Goal: Navigation & Orientation: Find specific page/section

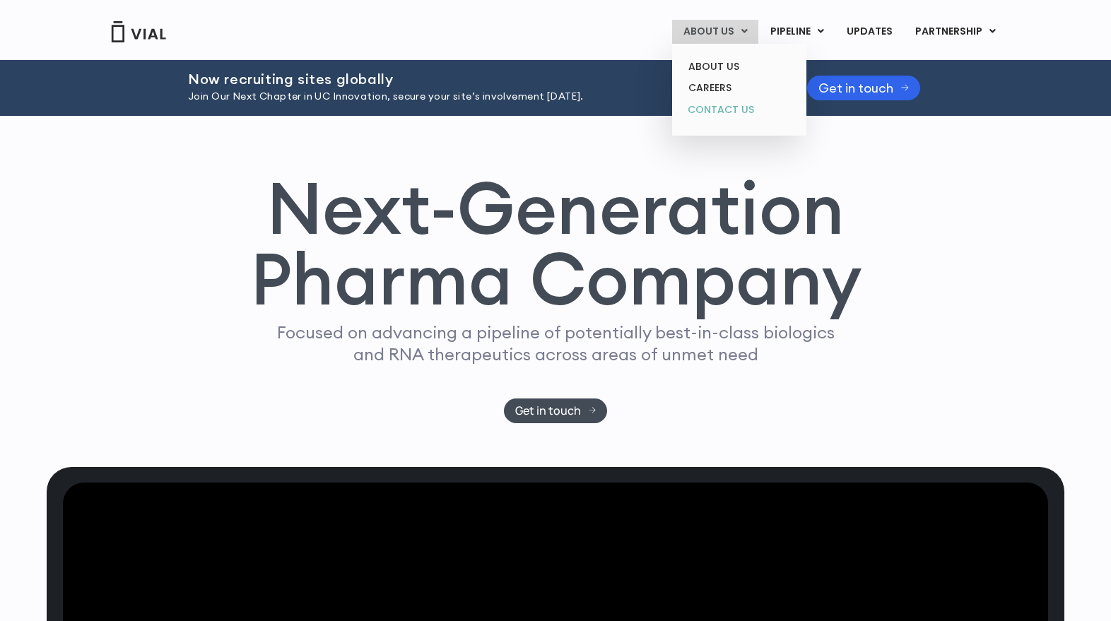
click at [725, 110] on link "CONTACT US" at bounding box center [739, 110] width 124 height 23
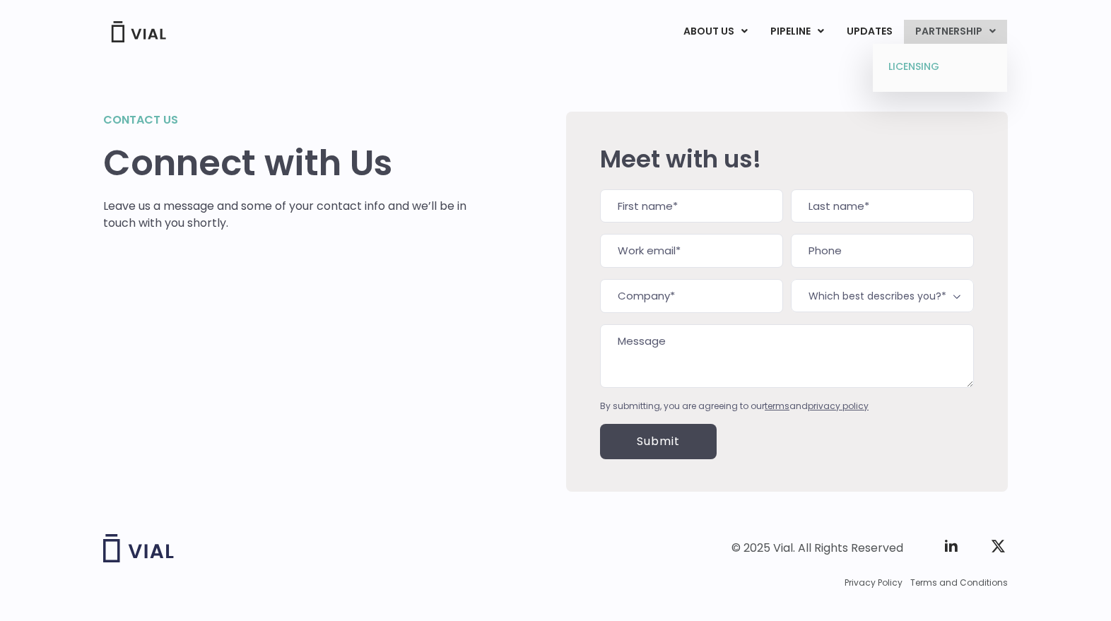
click at [915, 69] on link "LICENSING" at bounding box center [940, 67] width 124 height 23
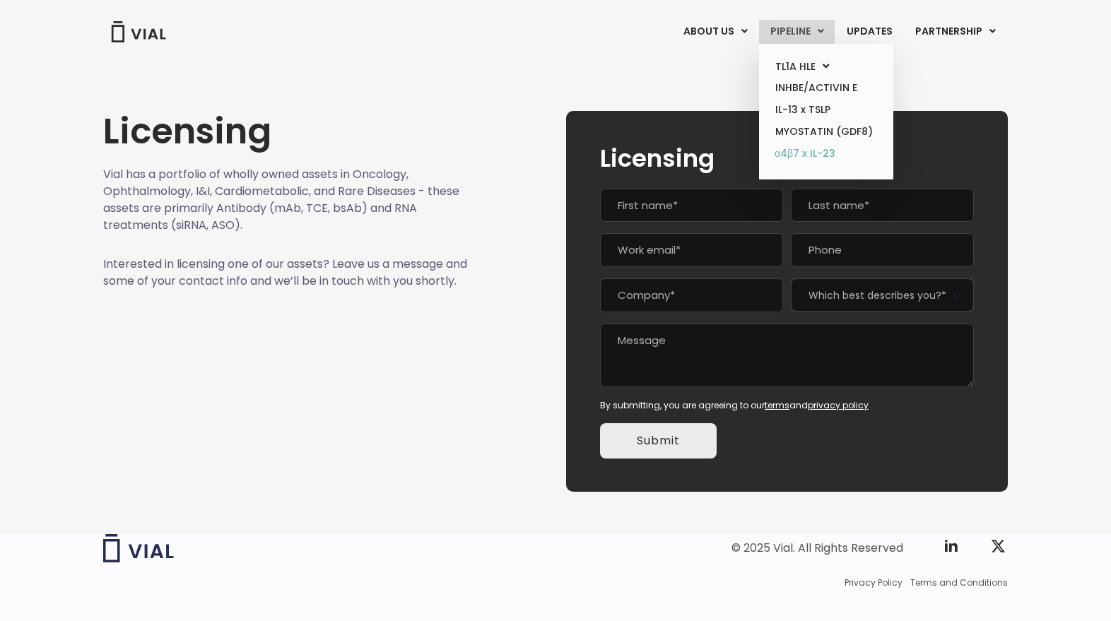
click at [817, 153] on link "α4β7 x IL-23" at bounding box center [826, 154] width 124 height 23
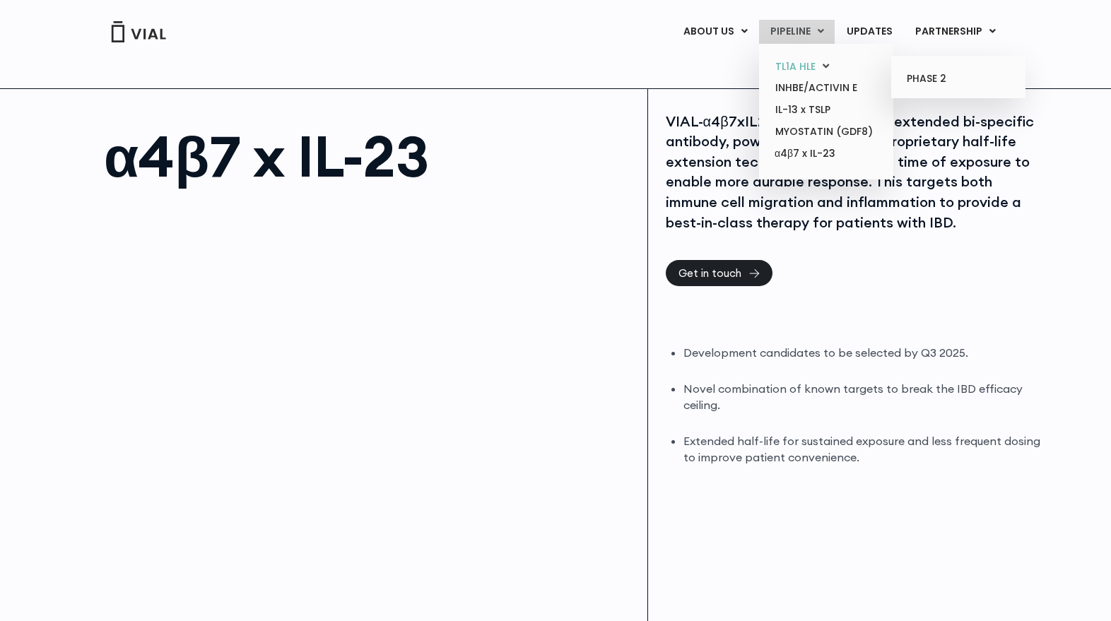
click at [802, 68] on link "TL1A HLE" at bounding box center [826, 67] width 124 height 22
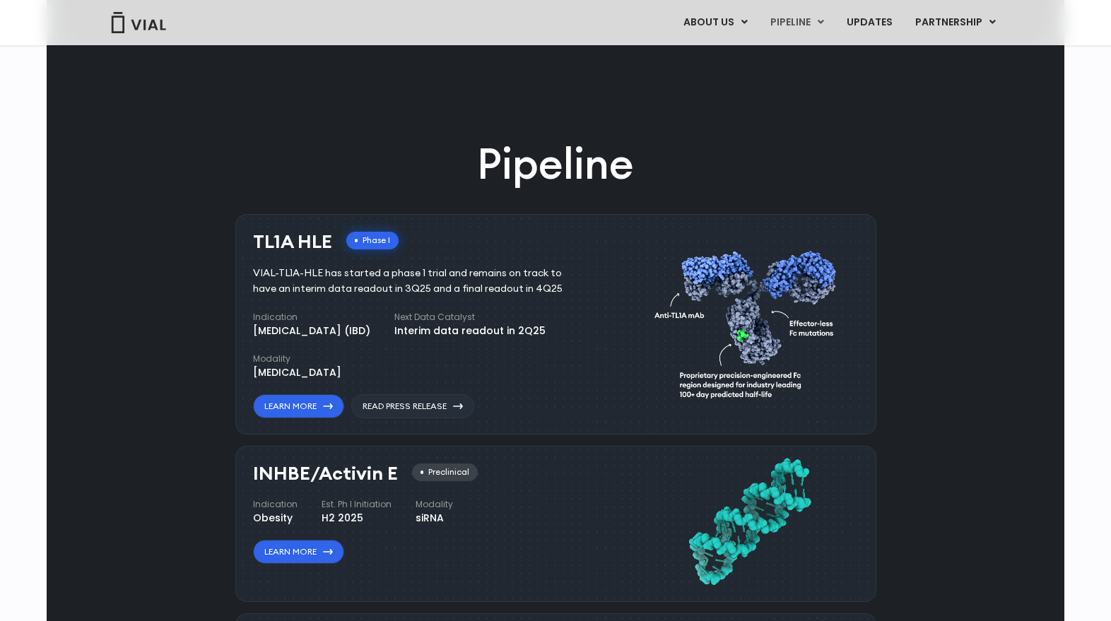
scroll to position [759, 0]
